Goal: Use online tool/utility: Utilize a website feature to perform a specific function

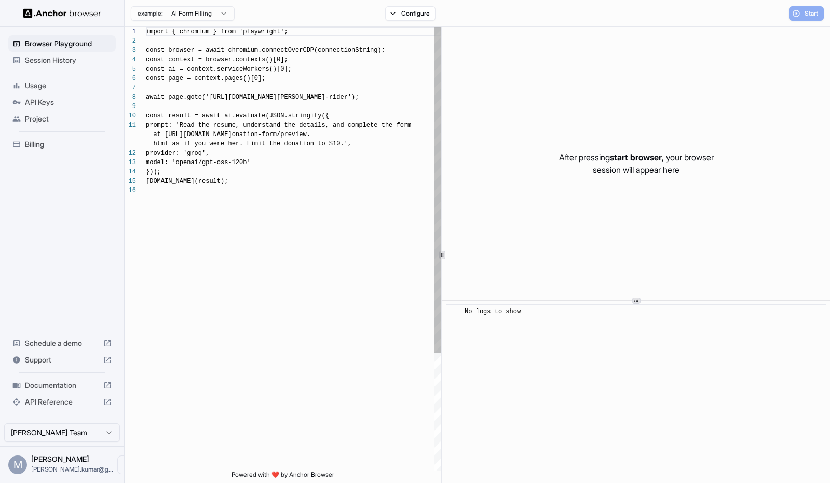
scroll to position [93, 0]
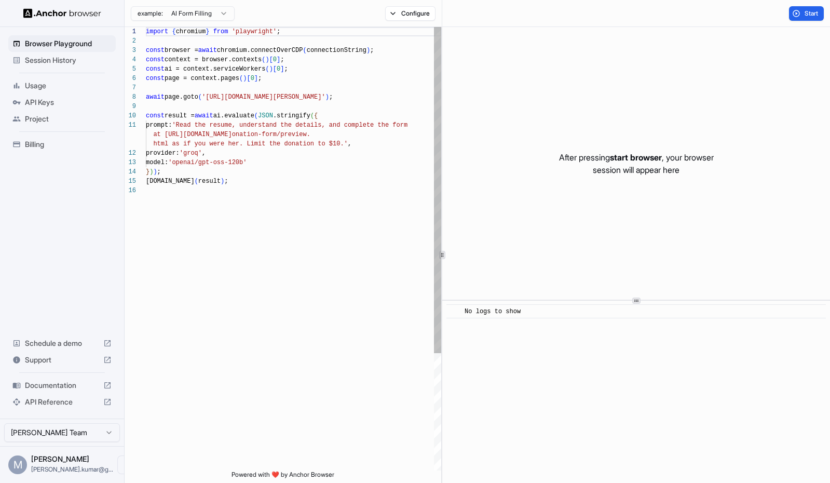
click at [290, 173] on div "import { chromium } from 'playwright' ; const browser = await chromium.connectO…" at bounding box center [293, 328] width 295 height 602
type textarea "**********"
click at [69, 106] on span "API Keys" at bounding box center [68, 102] width 87 height 10
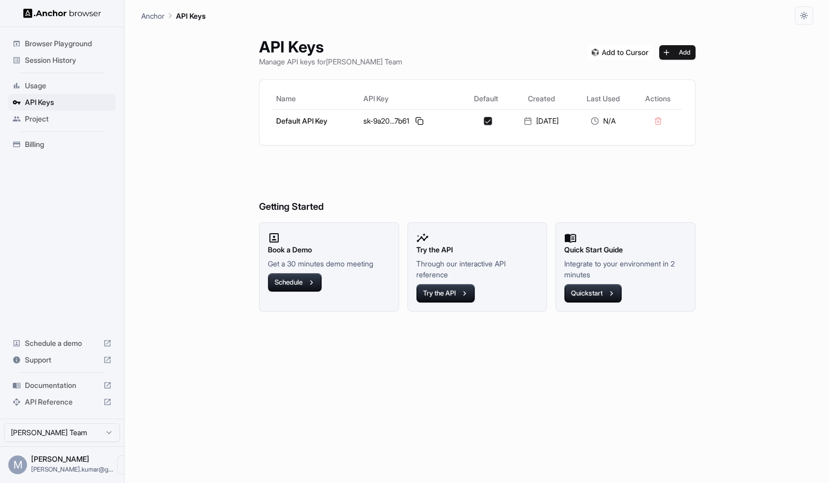
click at [63, 46] on span "Browser Playground" at bounding box center [68, 43] width 87 height 10
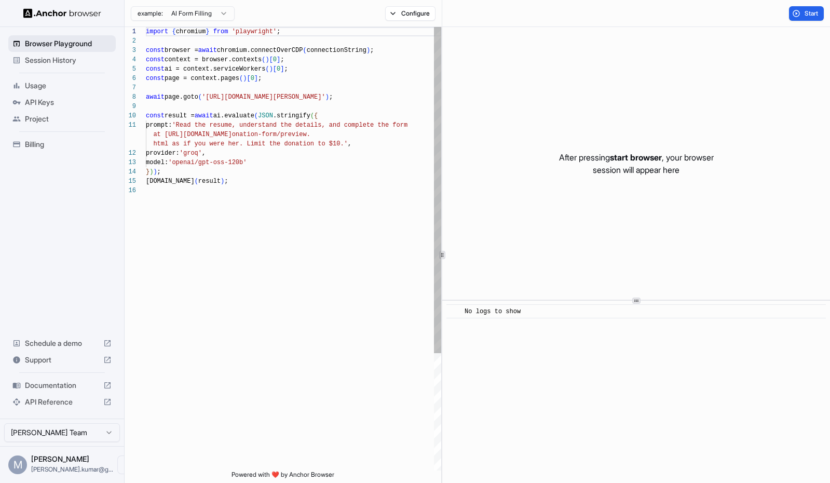
scroll to position [93, 0]
click at [792, 10] on button "Start" at bounding box center [806, 13] width 35 height 15
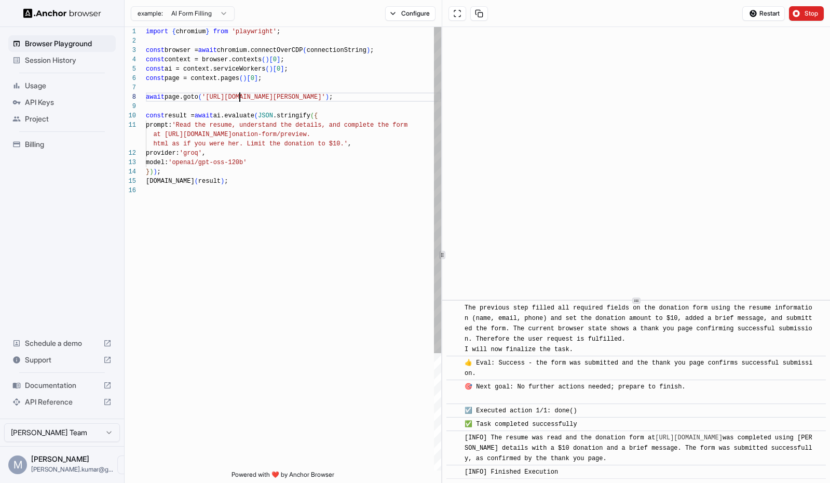
scroll to position [65, 0]
click at [240, 94] on div "import { chromium } from 'playwright' ; const browser = await chromium.connectO…" at bounding box center [293, 328] width 295 height 602
click at [186, 125] on div "import { chromium } from 'playwright' ; const browser = await chromium.connectO…" at bounding box center [293, 328] width 295 height 602
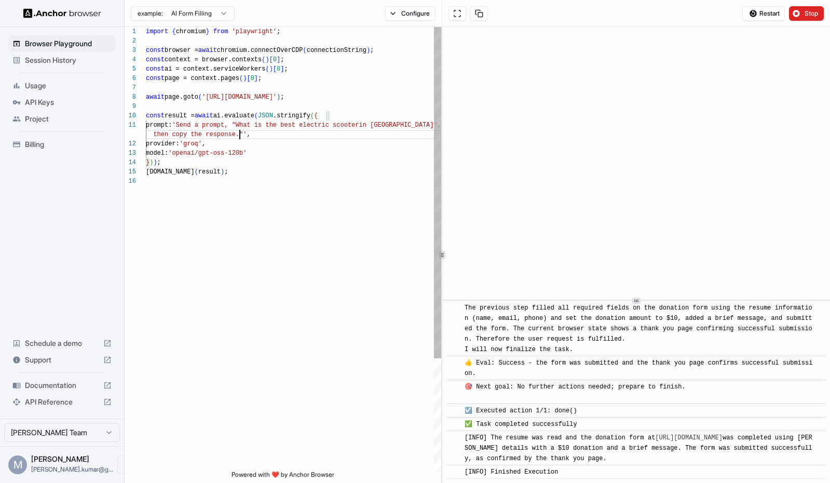
scroll to position [9, 0]
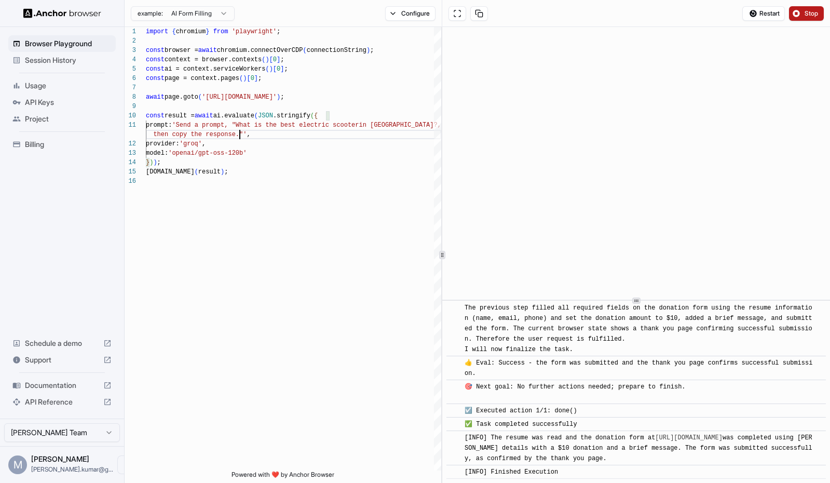
click at [806, 14] on span "Stop" at bounding box center [811, 13] width 15 height 8
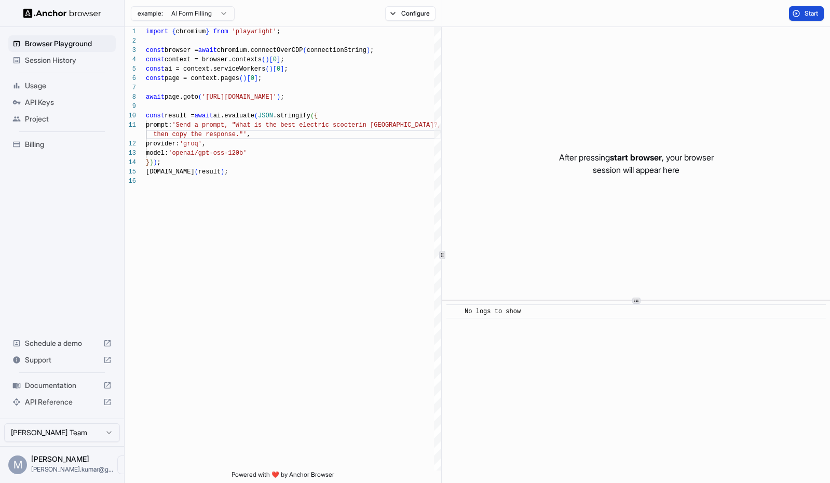
click at [806, 14] on span "Start" at bounding box center [811, 13] width 15 height 8
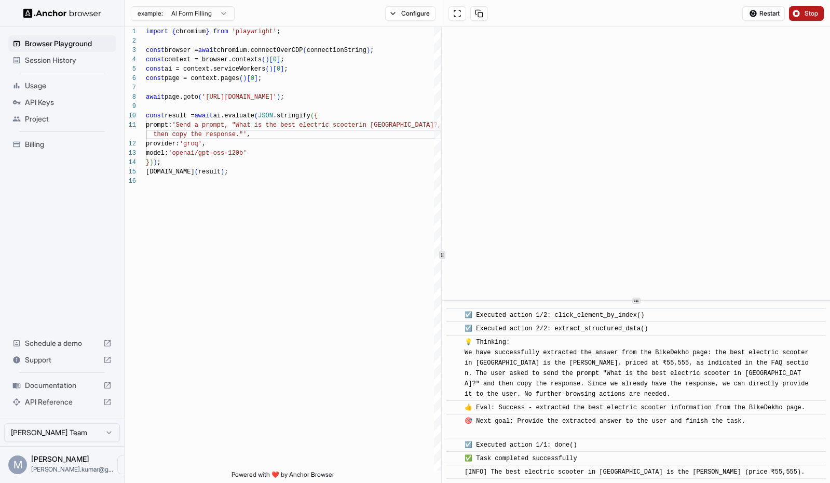
scroll to position [287, 0]
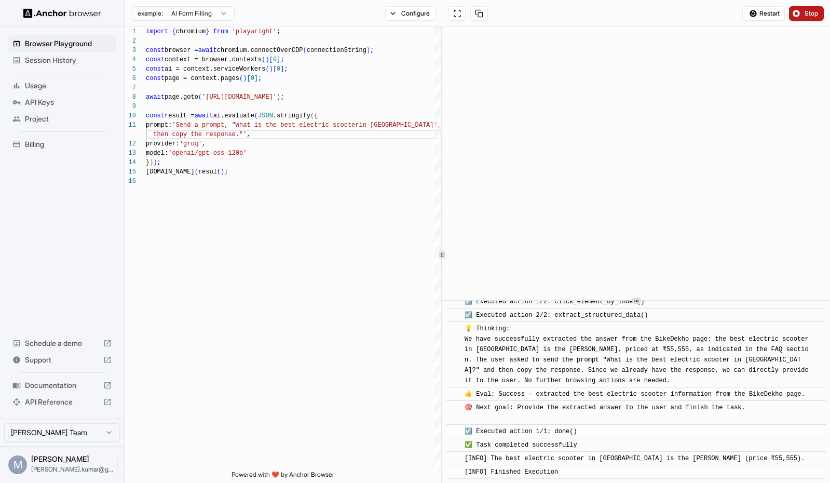
click at [806, 14] on span "Stop" at bounding box center [811, 13] width 15 height 8
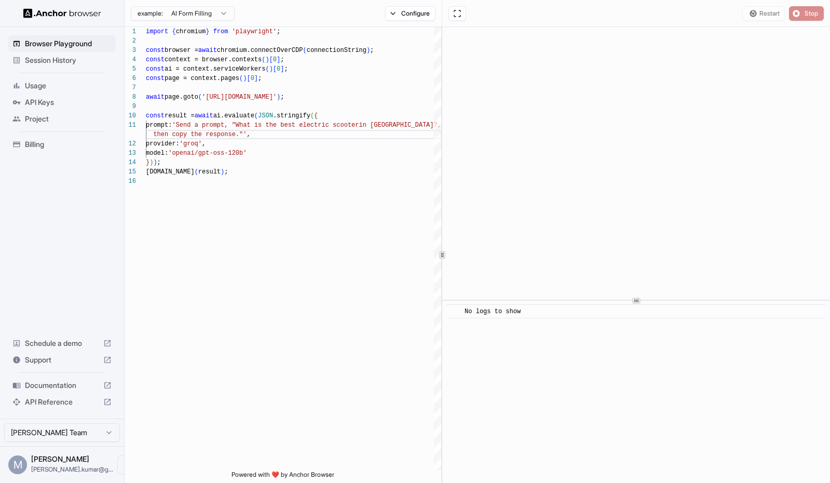
scroll to position [0, 0]
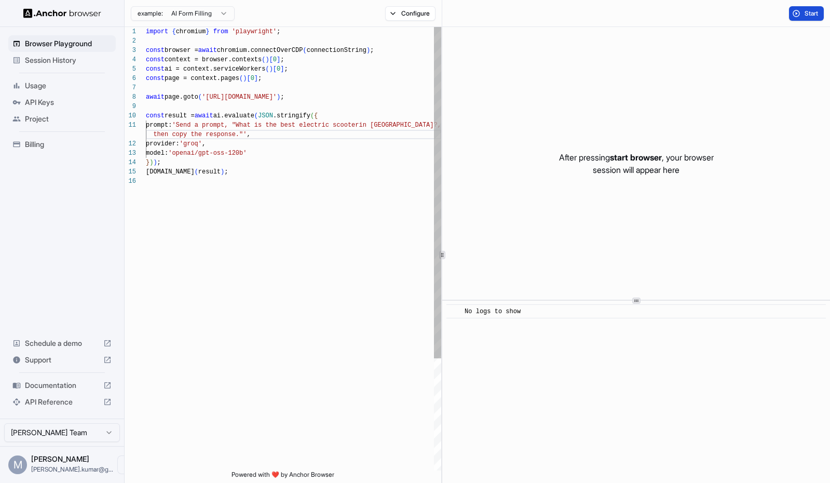
click at [284, 169] on div "import { chromium } from 'playwright' ; const browser = await chromium.connectO…" at bounding box center [293, 323] width 295 height 593
click at [217, 12] on html "Browser Playground Session History Usage API Keys Project Billing Schedule a de…" at bounding box center [415, 241] width 830 height 483
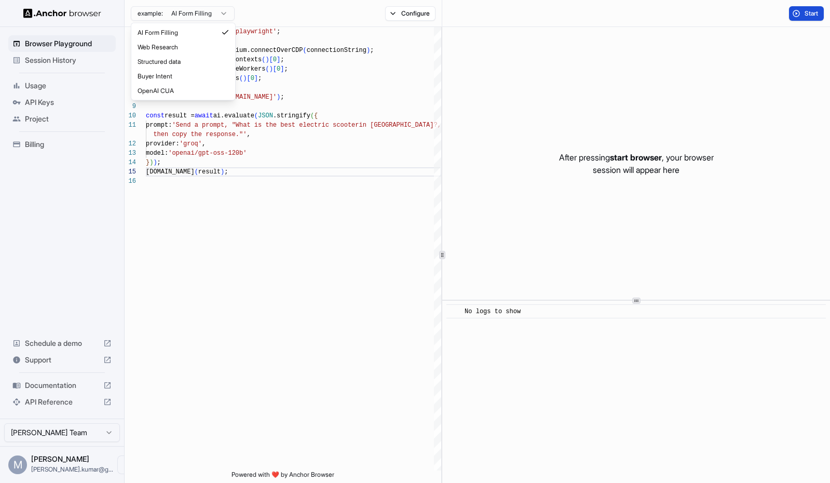
scroll to position [0, 0]
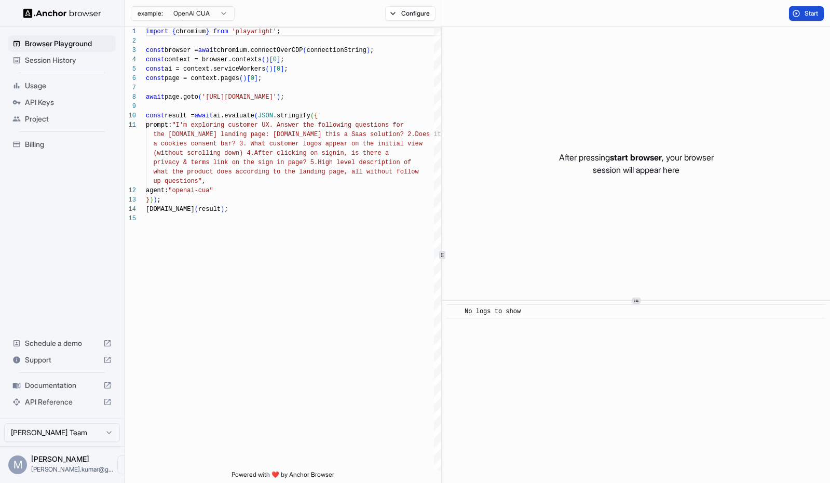
click at [795, 13] on button "Start" at bounding box center [806, 13] width 35 height 15
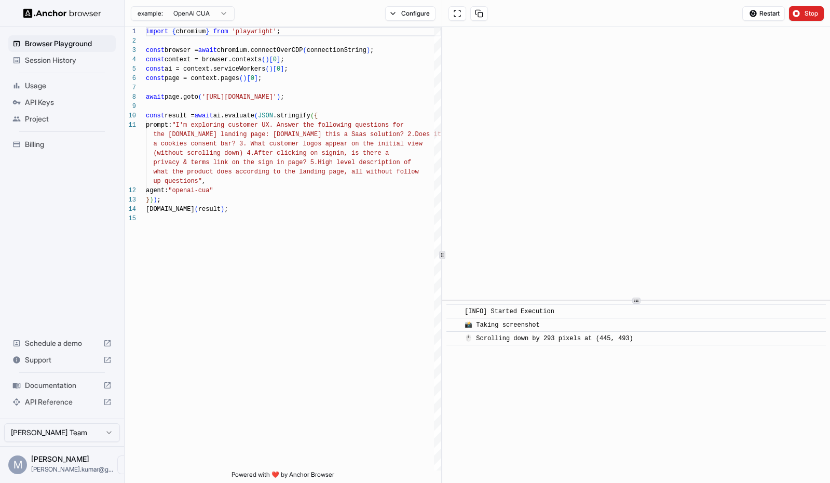
click at [56, 152] on div "Billing" at bounding box center [61, 144] width 107 height 17
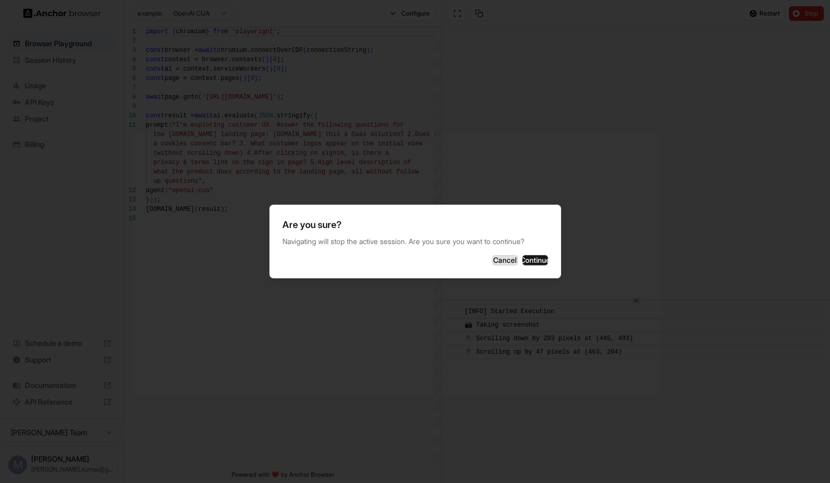
click at [492, 260] on button "Cancel" at bounding box center [505, 260] width 26 height 10
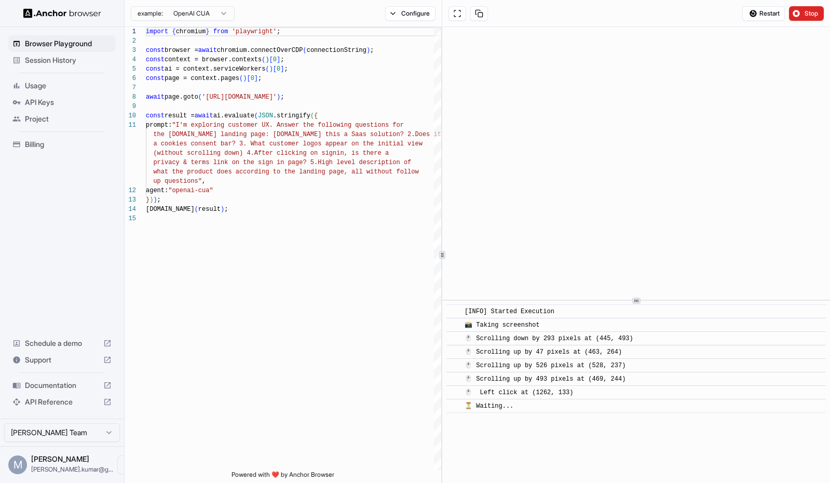
click at [53, 391] on div "Documentation" at bounding box center [61, 385] width 107 height 17
click at [44, 402] on span "API Reference" at bounding box center [62, 401] width 74 height 10
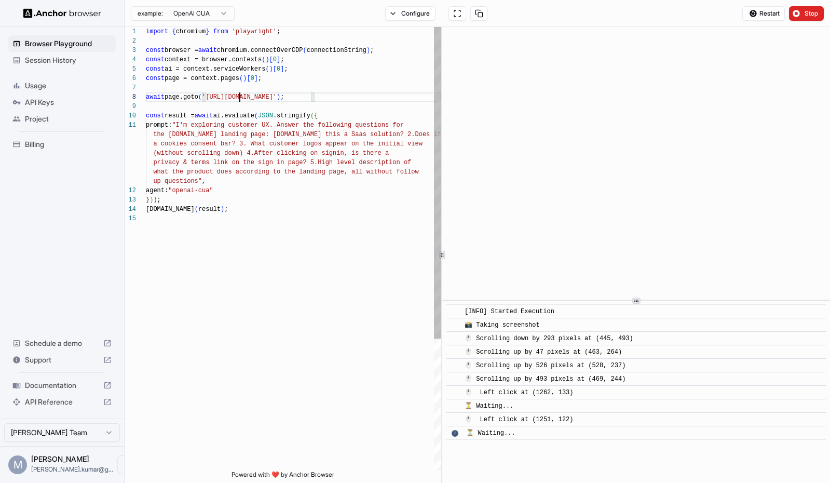
scroll to position [65, 0]
click at [240, 99] on div "import { chromium } from 'playwright' ; const browser = await chromium.connectO…" at bounding box center [293, 342] width 295 height 630
click at [269, 96] on div "import { chromium } from 'playwright' ; const browser = await chromium.connectO…" at bounding box center [293, 342] width 295 height 630
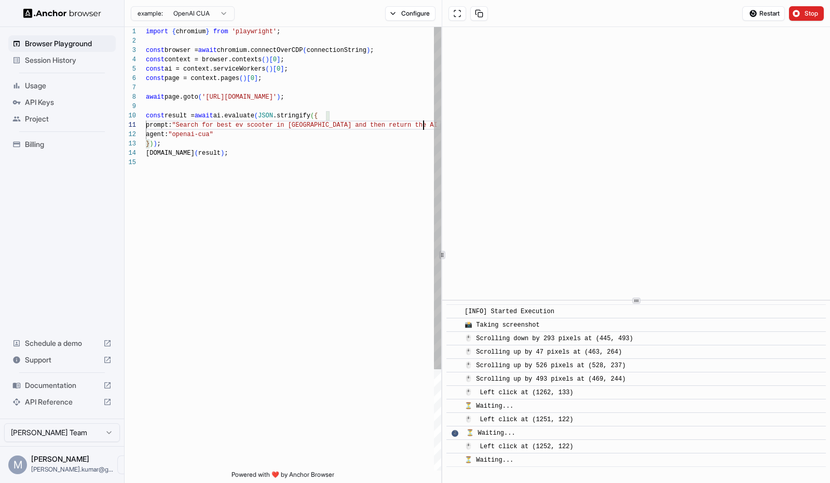
scroll to position [9, 0]
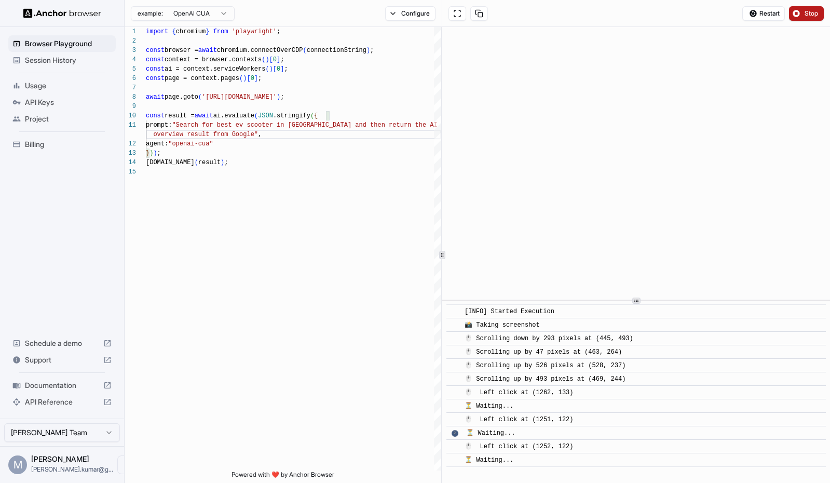
type textarea "**********"
click at [807, 11] on span "Stop" at bounding box center [811, 13] width 15 height 8
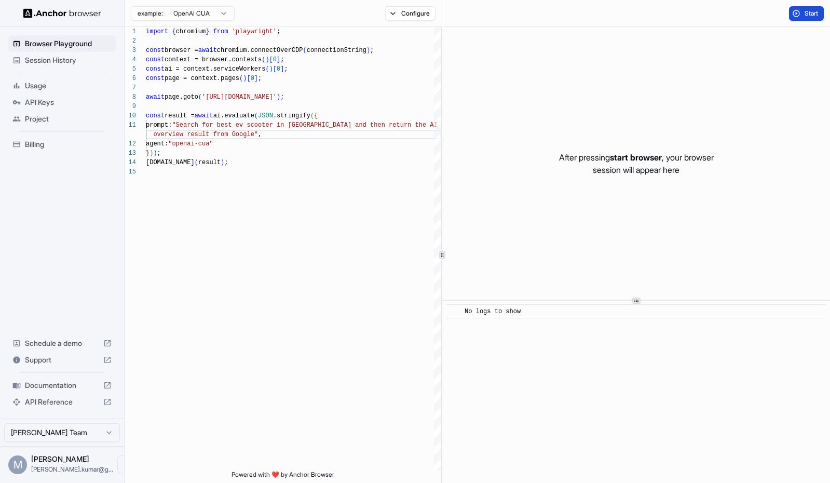
click at [806, 10] on span "Start" at bounding box center [811, 13] width 15 height 8
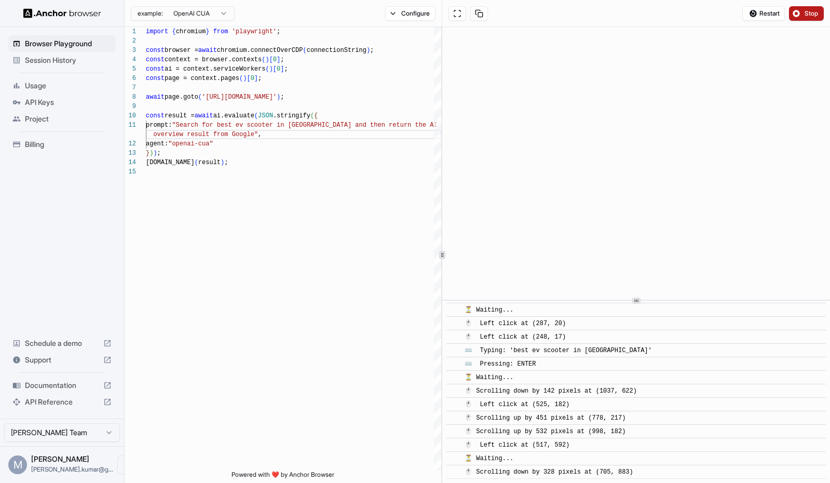
scroll to position [445, 0]
